Goal: Task Accomplishment & Management: Manage account settings

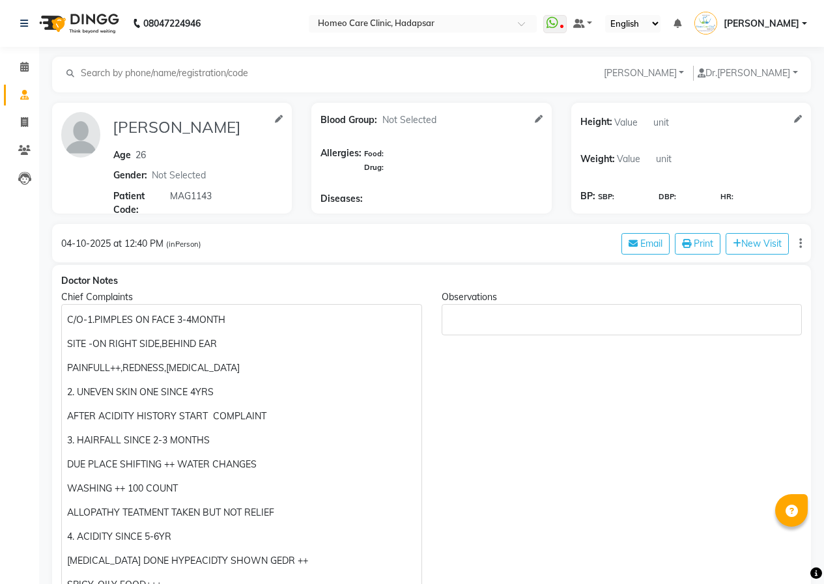
select select "[DEMOGRAPHIC_DATA]"
click at [748, 20] on span "[PERSON_NAME]" at bounding box center [761, 24] width 76 height 14
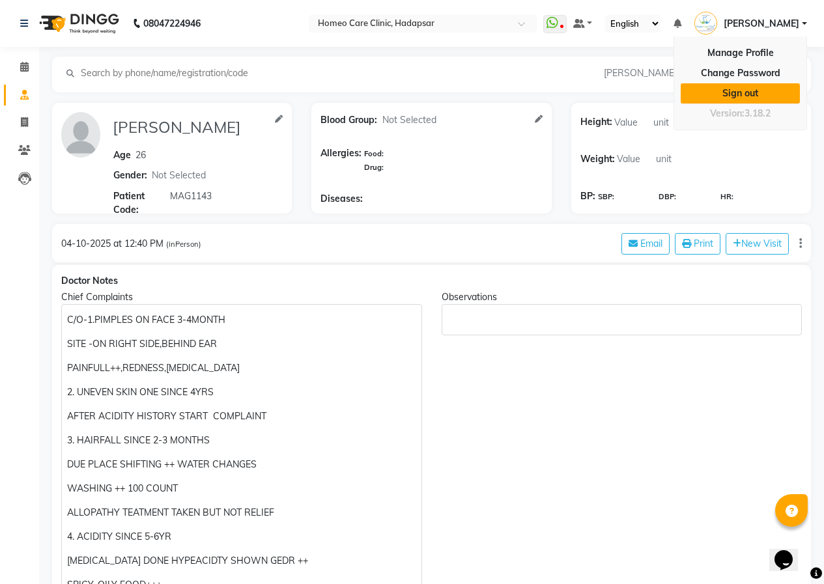
click at [750, 93] on link "Sign out" at bounding box center [740, 93] width 119 height 20
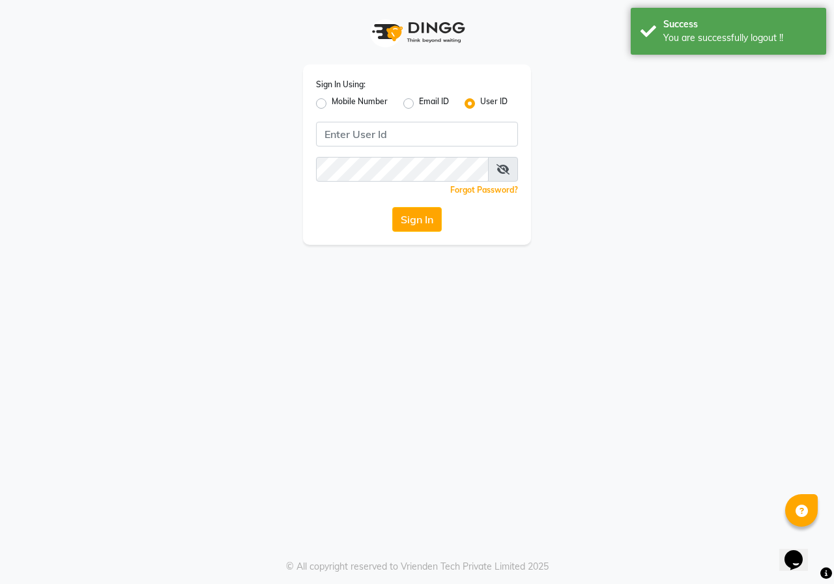
click at [309, 101] on div "Sign In Using: Mobile Number Email ID User ID Remember me Forgot Password? Sign…" at bounding box center [417, 154] width 228 height 180
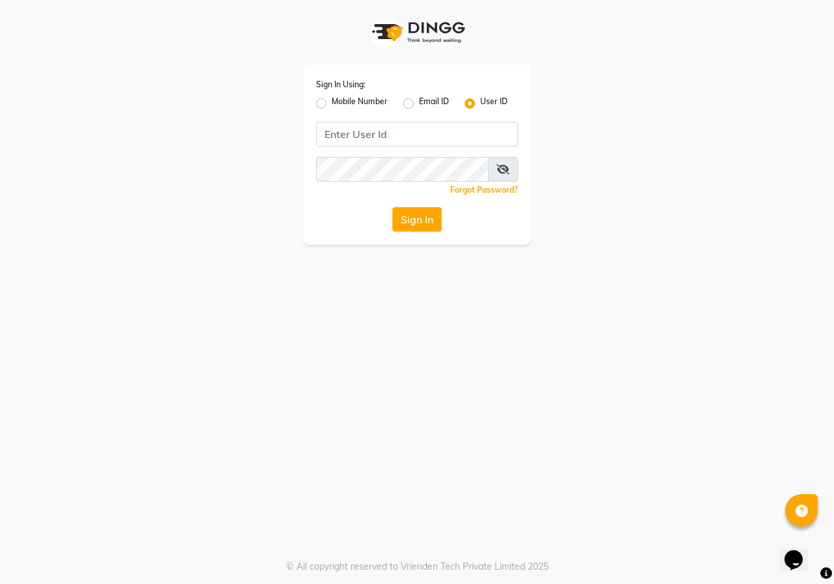
click at [331, 102] on label "Mobile Number" at bounding box center [359, 104] width 56 height 16
click at [331, 102] on input "Mobile Number" at bounding box center [335, 100] width 8 height 8
radio input "true"
radio input "false"
click at [440, 128] on input "Username" at bounding box center [438, 134] width 158 height 25
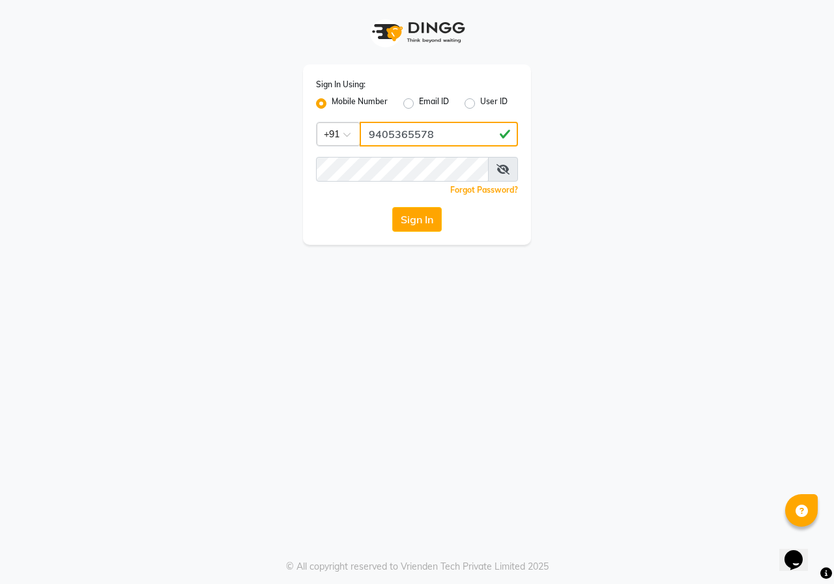
type input "9405365578"
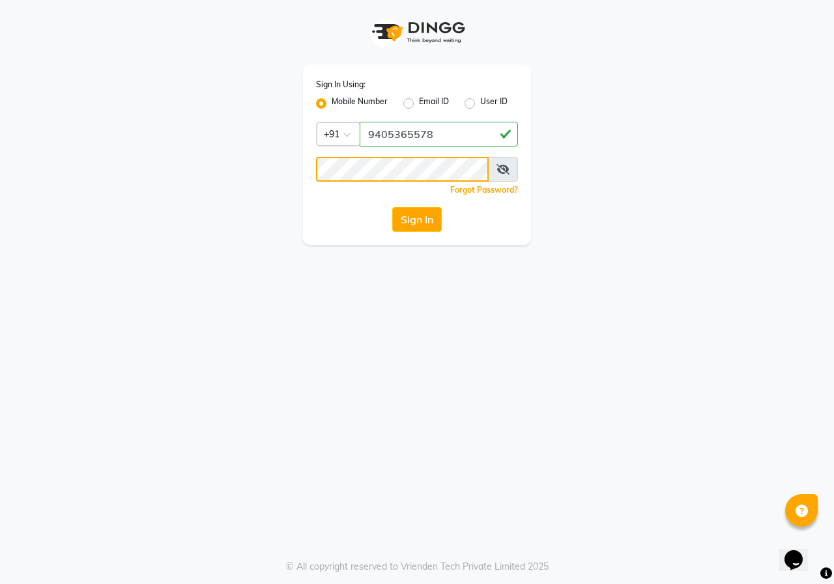
click at [392, 207] on button "Sign In" at bounding box center [416, 219] width 49 height 25
